Goal: Find contact information: Find contact information

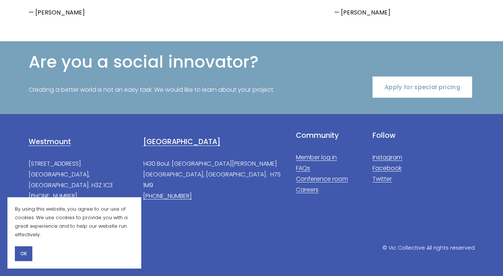
scroll to position [1472, 0]
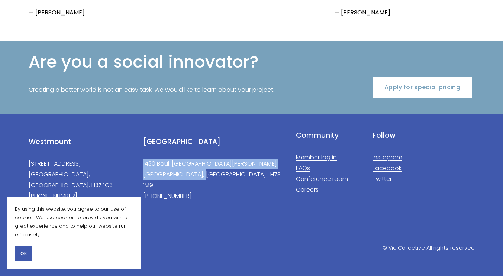
drag, startPoint x: 143, startPoint y: 164, endPoint x: 202, endPoint y: 172, distance: 59.6
click at [202, 172] on p "1430 Boul. [GEOGRAPHIC_DATA][PERSON_NAME], [GEOGRAPHIC_DATA]. H7S 1M9 [PHONE_NU…" at bounding box center [213, 180] width 140 height 43
copy p "1430 Boul. [GEOGRAPHIC_DATA][PERSON_NAME], [GEOGRAPHIC_DATA]. H7S 1M9"
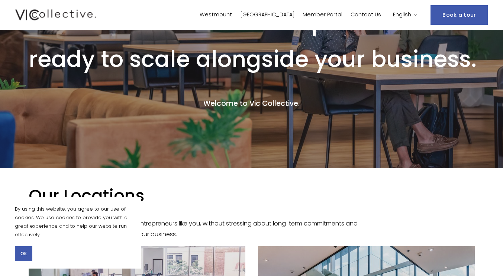
scroll to position [0, 0]
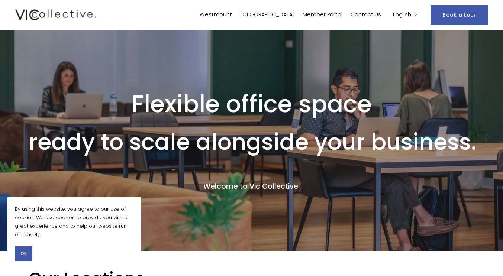
click at [293, 14] on link "[GEOGRAPHIC_DATA]" at bounding box center [267, 15] width 55 height 11
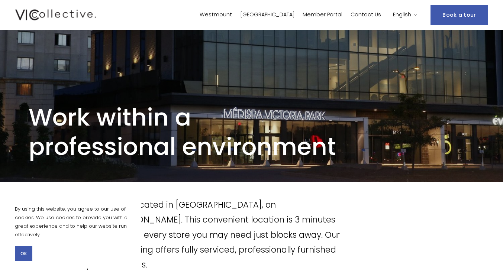
click at [372, 13] on link "Contact Us" at bounding box center [366, 15] width 31 height 11
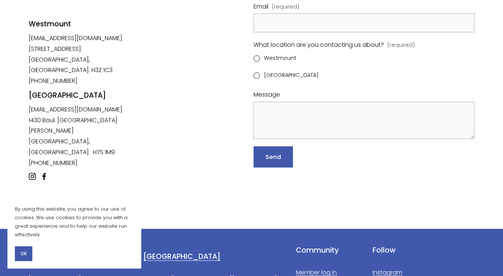
scroll to position [149, 0]
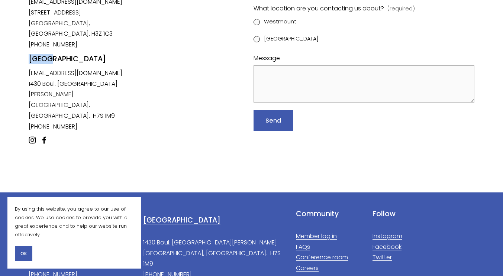
drag, startPoint x: 27, startPoint y: 70, endPoint x: 63, endPoint y: 70, distance: 35.7
click at [63, 70] on div "Have questions? We are always happy to help. [GEOGRAPHIC_DATA] [EMAIL_ADDRESS][…" at bounding box center [251, 36] width 503 height 245
click at [100, 70] on div "[GEOGRAPHIC_DATA]" at bounding box center [83, 65] width 109 height 23
drag, startPoint x: 100, startPoint y: 70, endPoint x: 29, endPoint y: 68, distance: 70.7
click at [29, 68] on div "[GEOGRAPHIC_DATA]" at bounding box center [83, 65] width 109 height 23
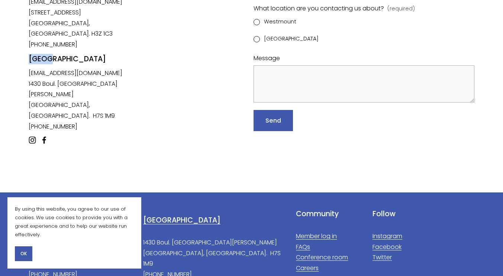
click at [82, 74] on div "[GEOGRAPHIC_DATA]" at bounding box center [83, 65] width 109 height 23
click at [92, 73] on div "[GEOGRAPHIC_DATA]" at bounding box center [83, 65] width 109 height 23
drag, startPoint x: 96, startPoint y: 70, endPoint x: 32, endPoint y: 70, distance: 64.7
click at [32, 70] on div "[GEOGRAPHIC_DATA]" at bounding box center [83, 65] width 109 height 23
click at [30, 62] on h4 "[GEOGRAPHIC_DATA]" at bounding box center [83, 59] width 109 height 10
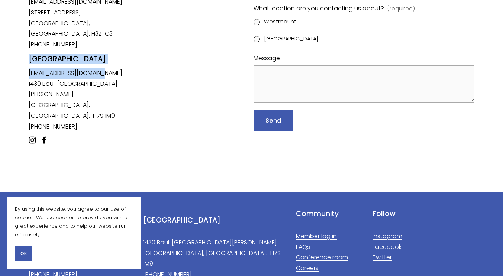
drag, startPoint x: 29, startPoint y: 59, endPoint x: 108, endPoint y: 76, distance: 81.5
click at [108, 76] on div "Have questions? We are always happy to help. Westmount westmount@viccollective.…" at bounding box center [251, 36] width 503 height 245
copy div "Laval laval@viccollective.com"
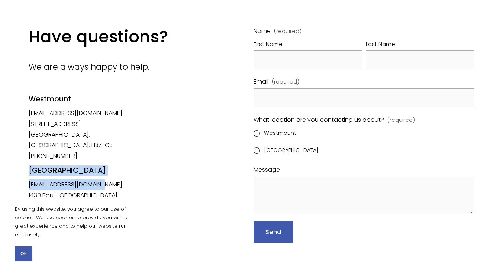
scroll to position [0, 0]
